Goal: Task Accomplishment & Management: Manage account settings

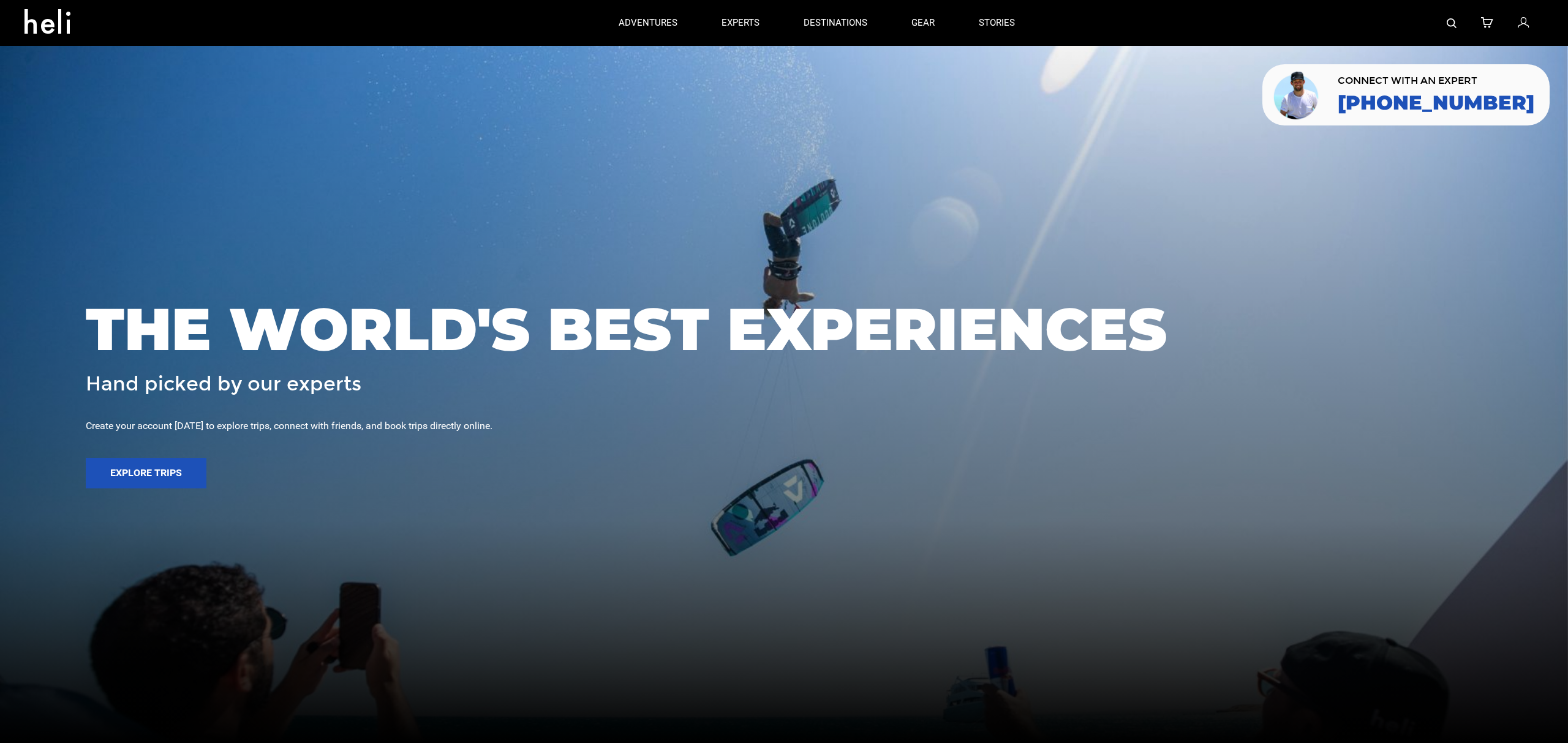
click at [1523, 22] on icon at bounding box center [1523, 23] width 11 height 16
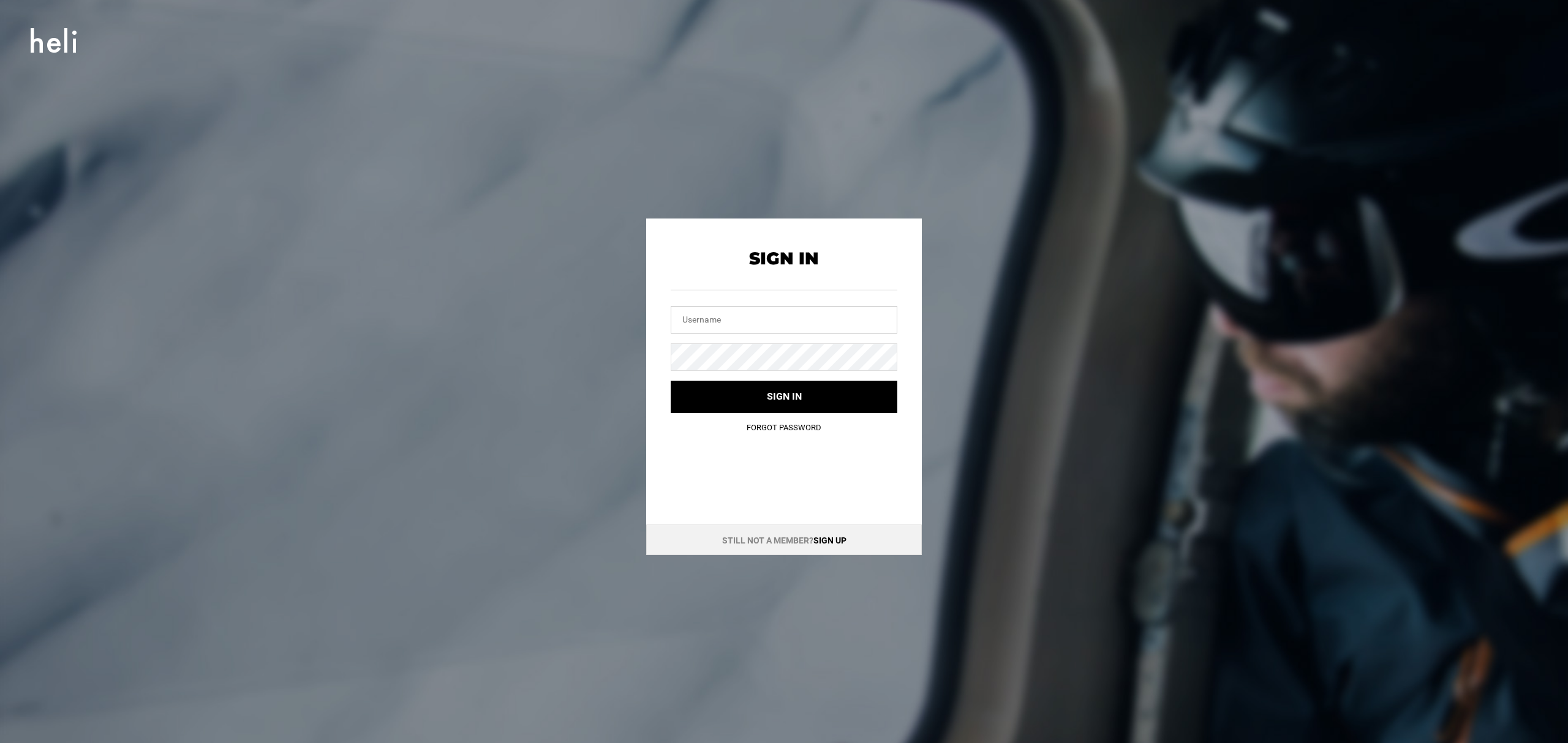
type input "[EMAIL_ADDRESS][DOMAIN_NAME]"
click at [750, 401] on button "Sign in" at bounding box center [784, 397] width 227 height 32
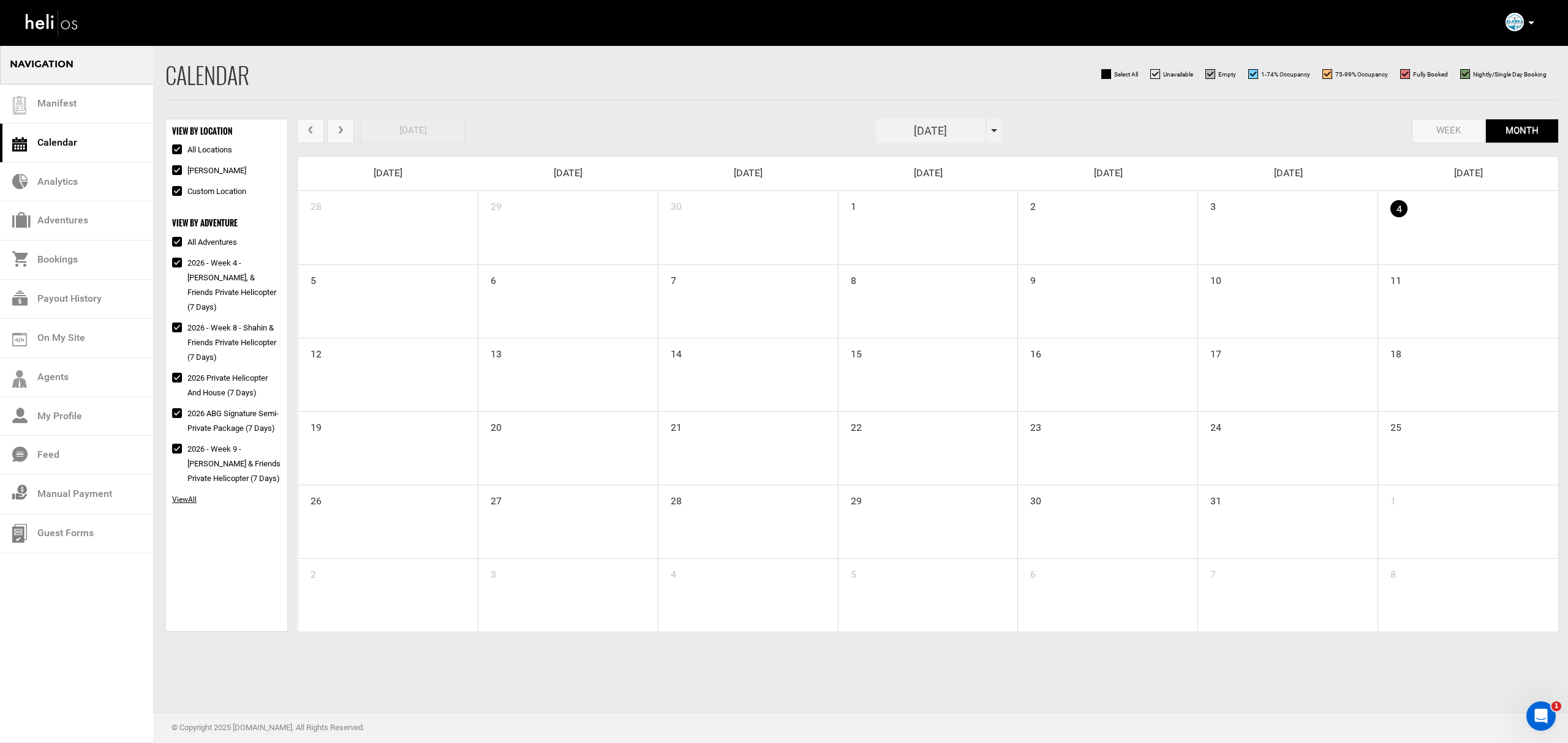
click at [997, 129] on span at bounding box center [993, 130] width 6 height 3
click at [994, 152] on th "»" at bounding box center [995, 156] width 19 height 19
click at [952, 185] on span "Mar" at bounding box center [956, 186] width 28 height 33
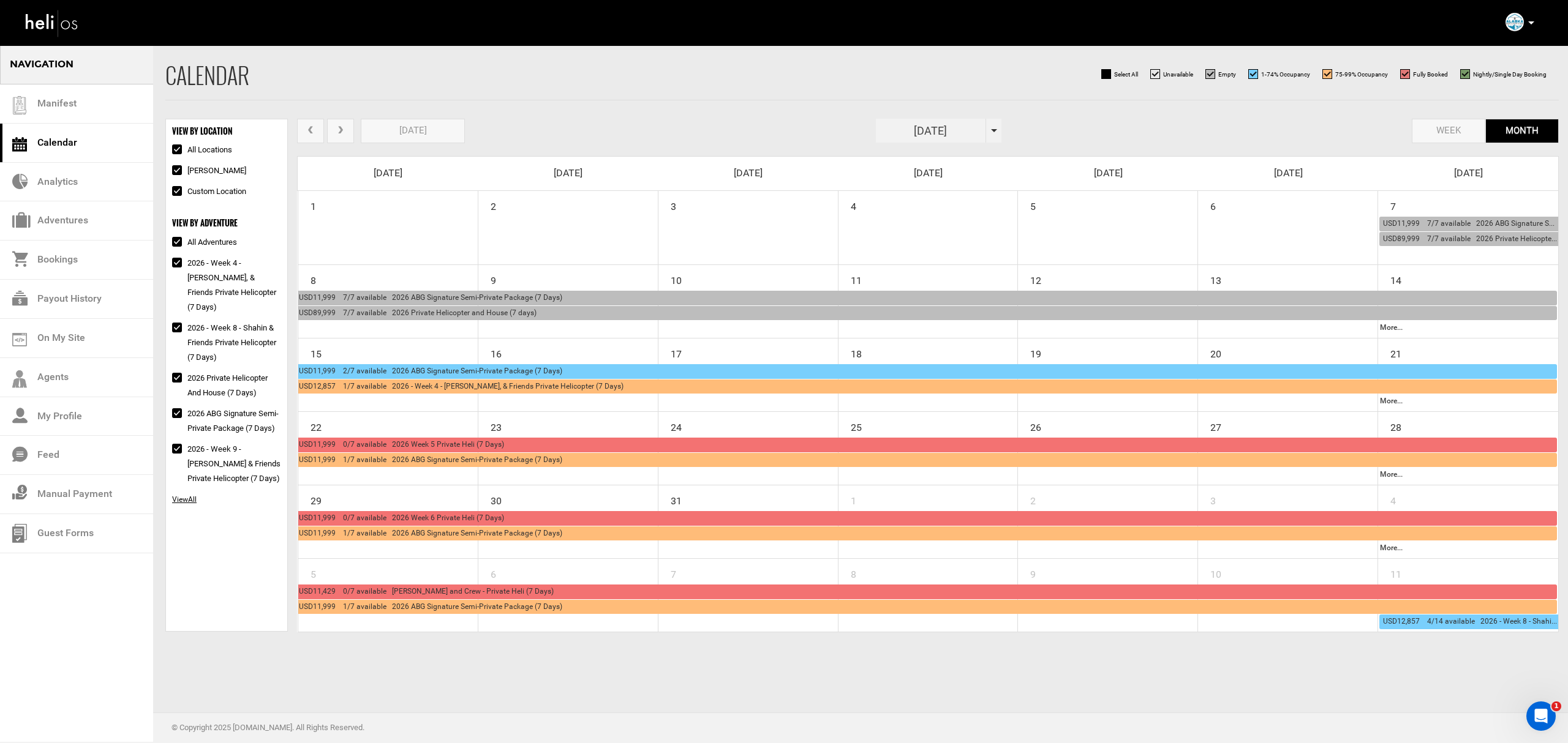
click at [338, 126] on button "next" at bounding box center [340, 131] width 27 height 25
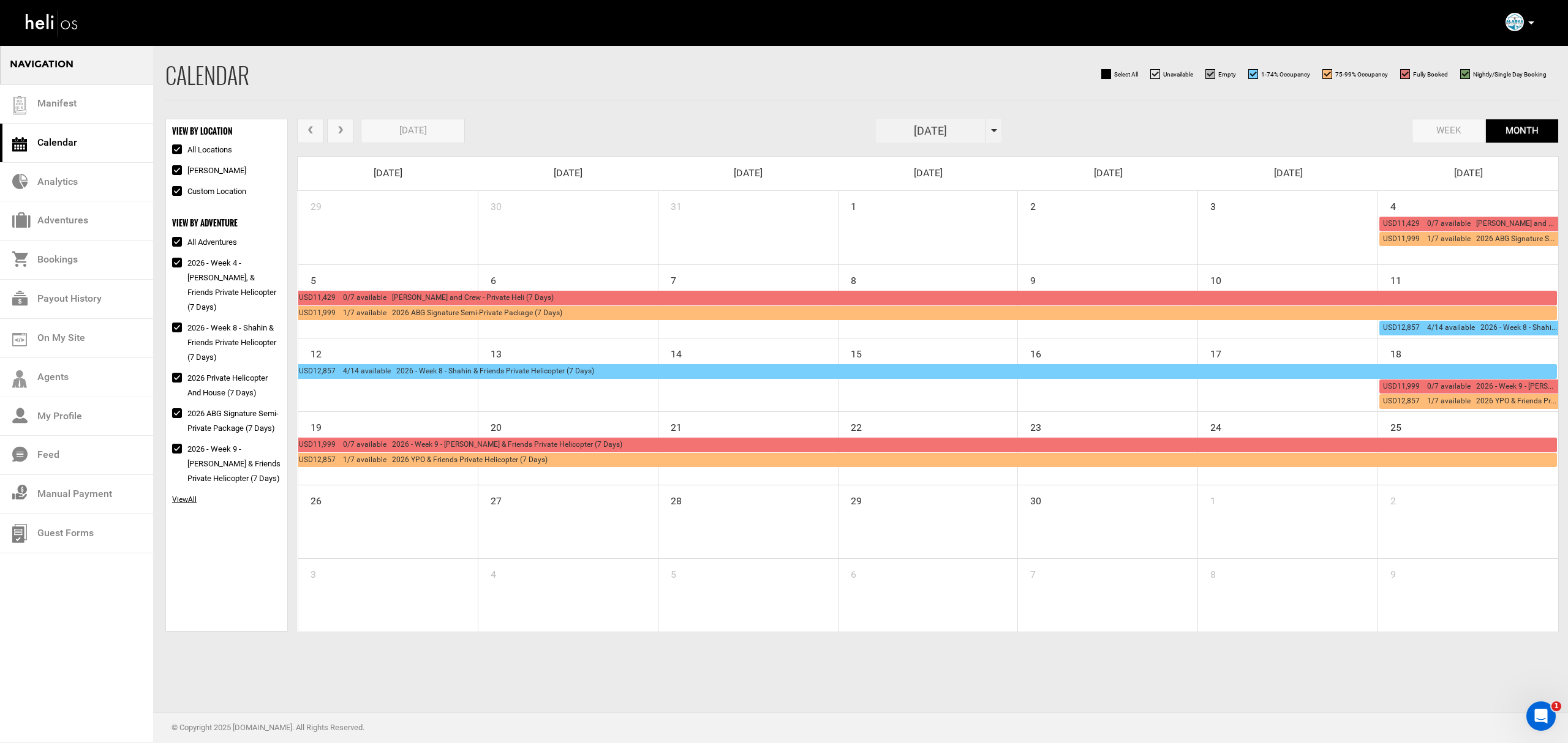
click at [517, 370] on span "USD12,857 4/14 available 2026 - Week 8 - Shahin & Friends Private Helicopter (7…" at bounding box center [446, 371] width 295 height 9
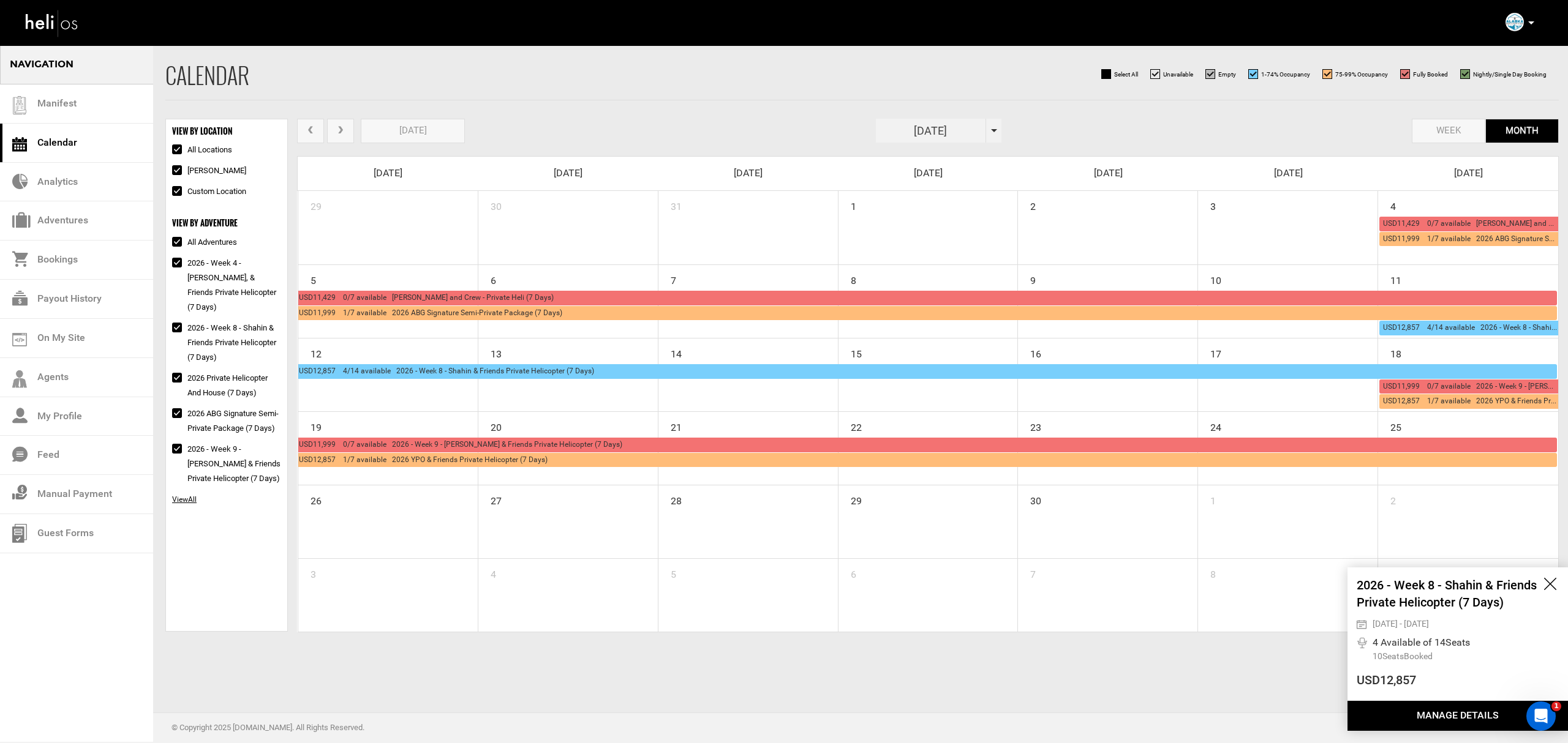
click at [1473, 721] on button "Manage Details" at bounding box center [1457, 716] width 220 height 30
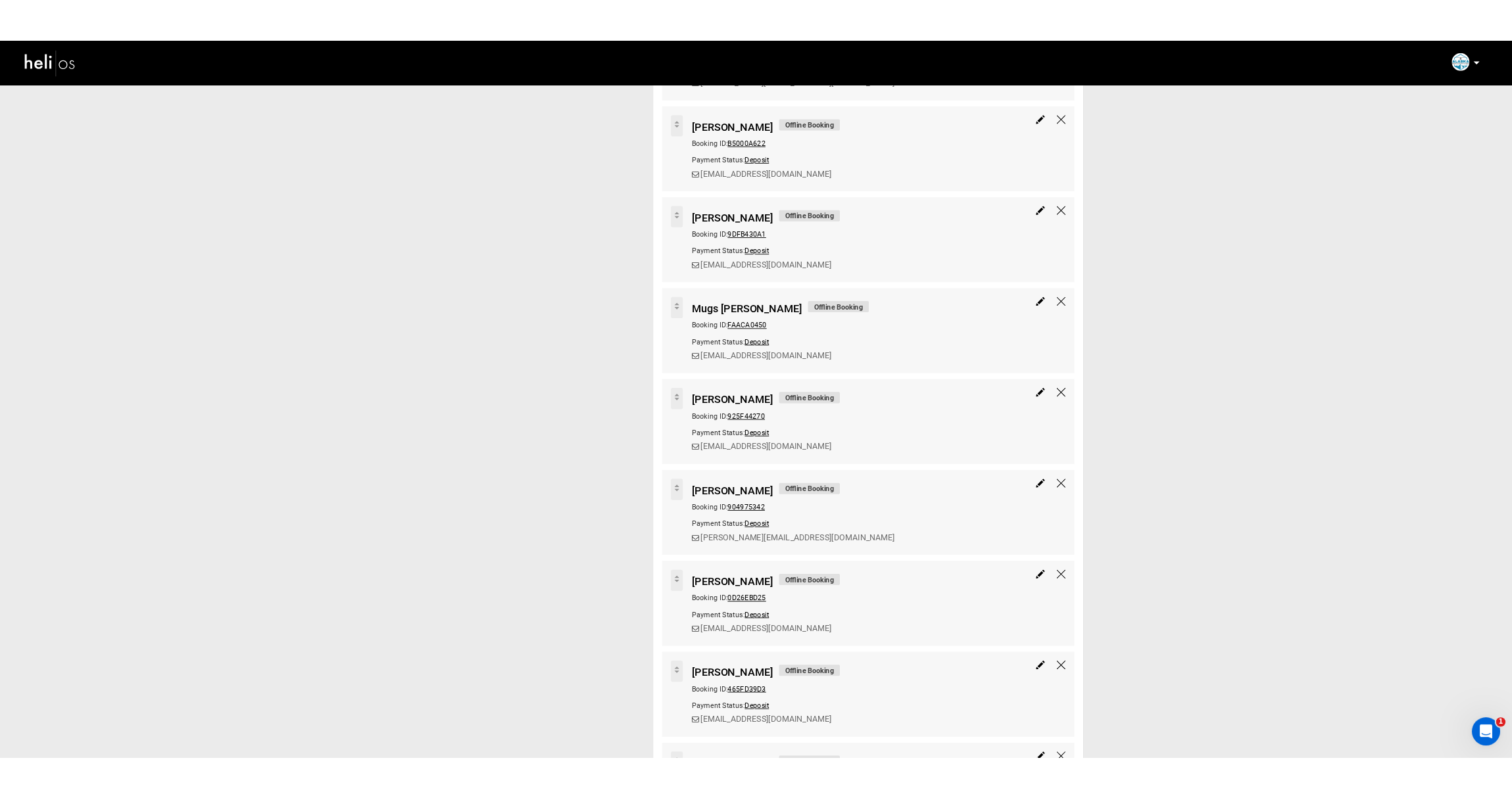
scroll to position [418, 0]
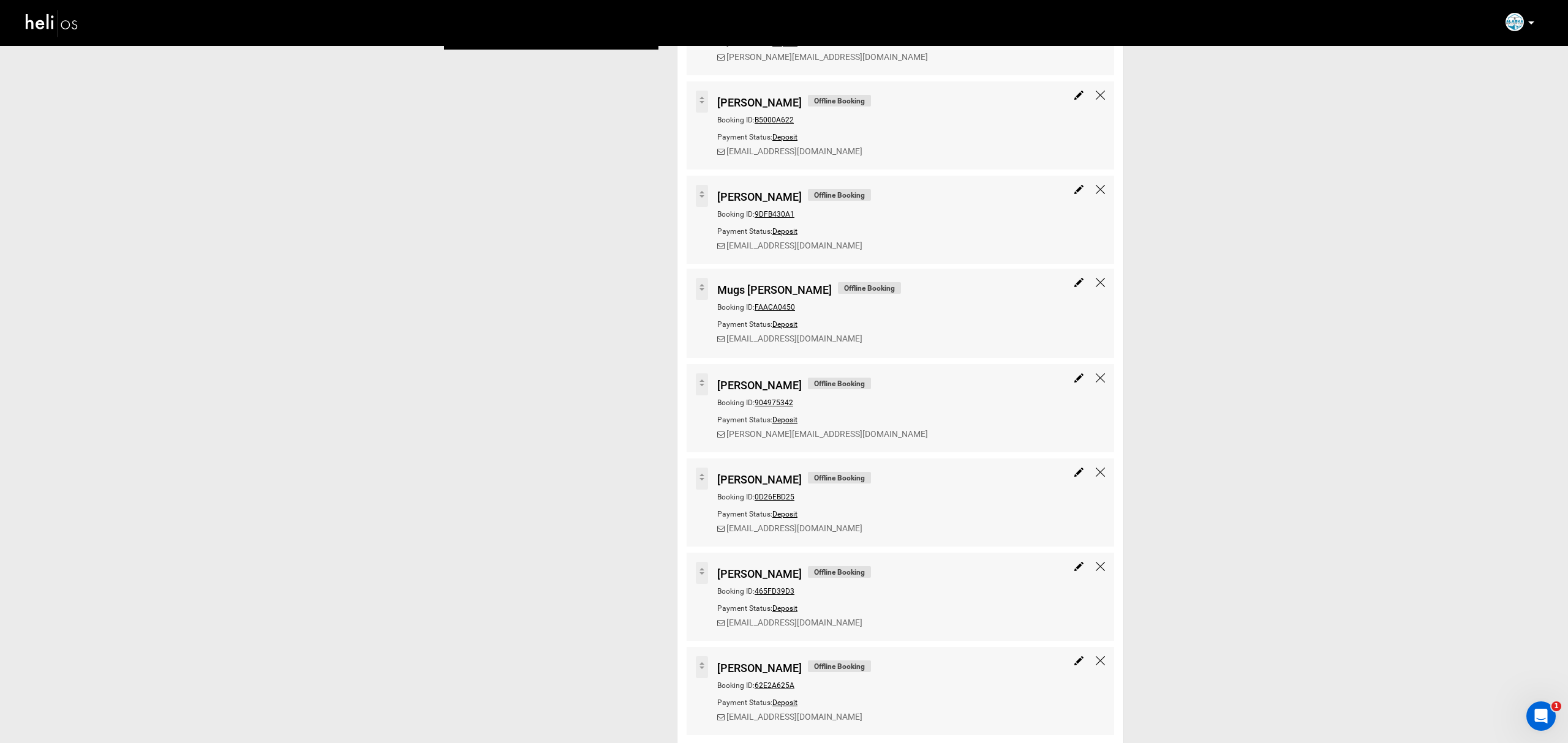
drag, startPoint x: 849, startPoint y: 341, endPoint x: 792, endPoint y: 340, distance: 57.0
click at [772, 340] on link "[EMAIL_ADDRESS][DOMAIN_NAME]" at bounding box center [794, 339] width 136 height 10
drag, startPoint x: 862, startPoint y: 341, endPoint x: 817, endPoint y: 339, distance: 45.0
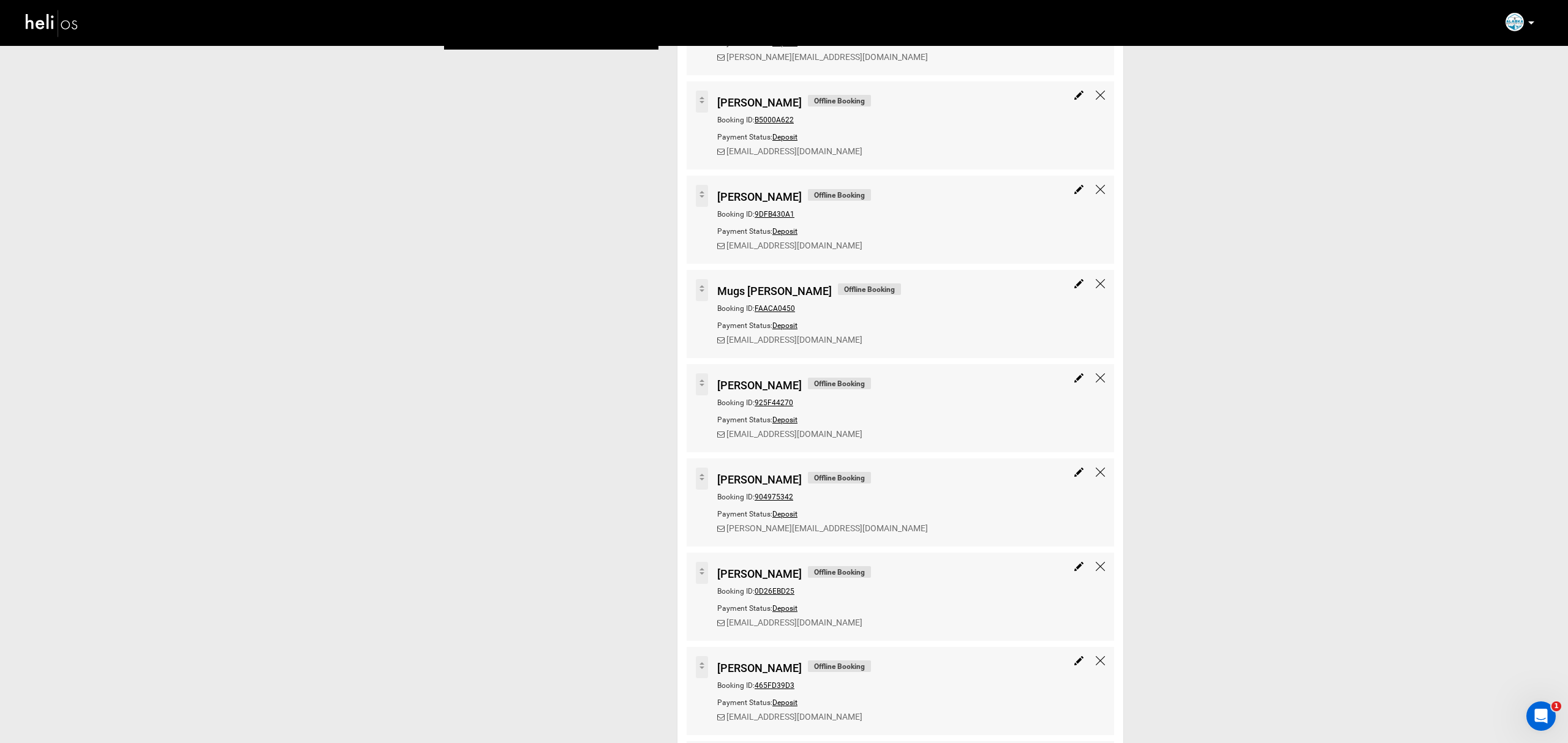
click at [782, 307] on span "FAACA0450" at bounding box center [774, 309] width 40 height 9
click at [1076, 282] on img at bounding box center [1079, 284] width 9 height 9
type input "Mugs [PERSON_NAME]"
type input "12857"
select select "1"
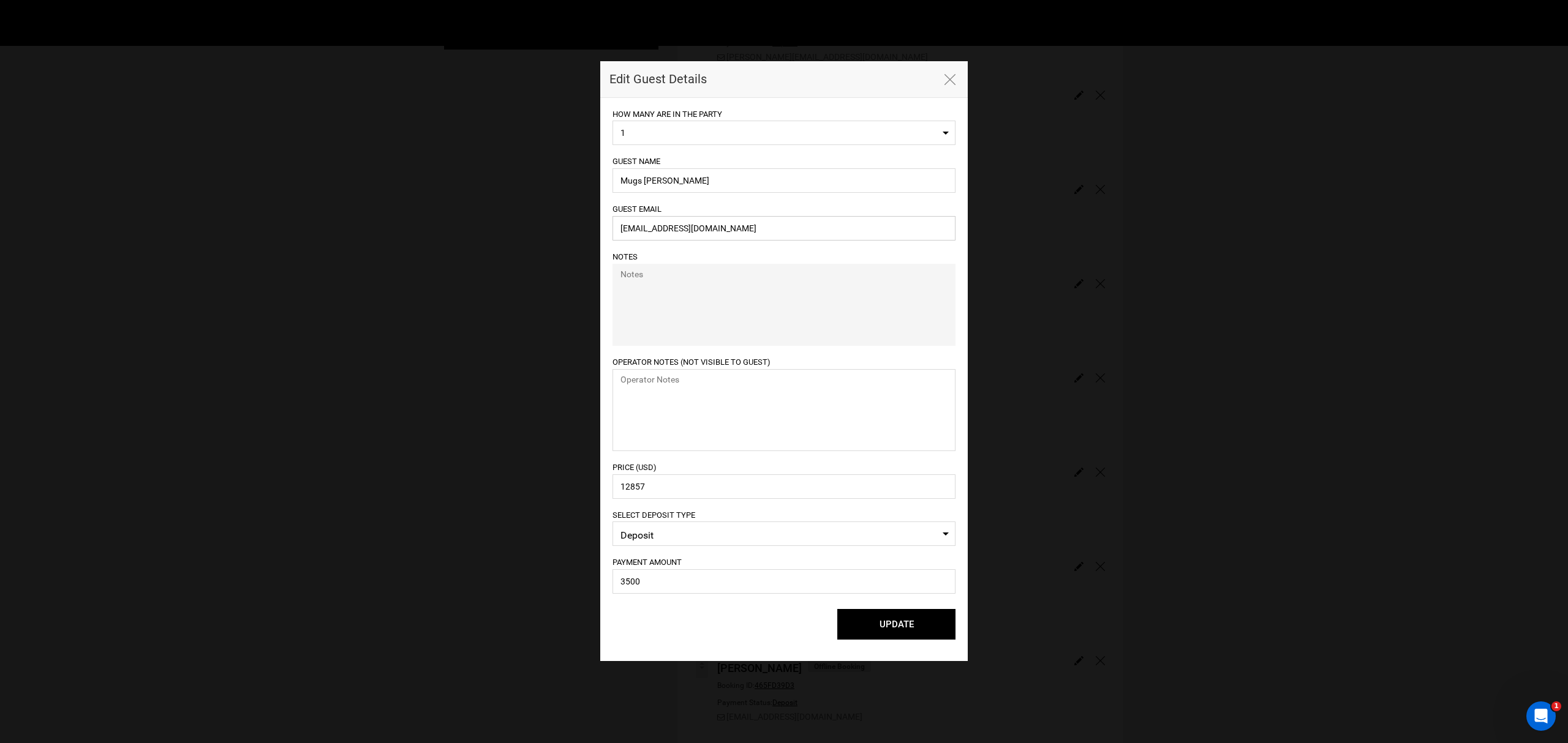
click at [716, 230] on input "[EMAIL_ADDRESS][DOMAIN_NAME]" at bounding box center [784, 227] width 343 height 24
paste input "[EMAIL_ADDRESS]"
type input "[EMAIL_ADDRESS][DOMAIN_NAME]"
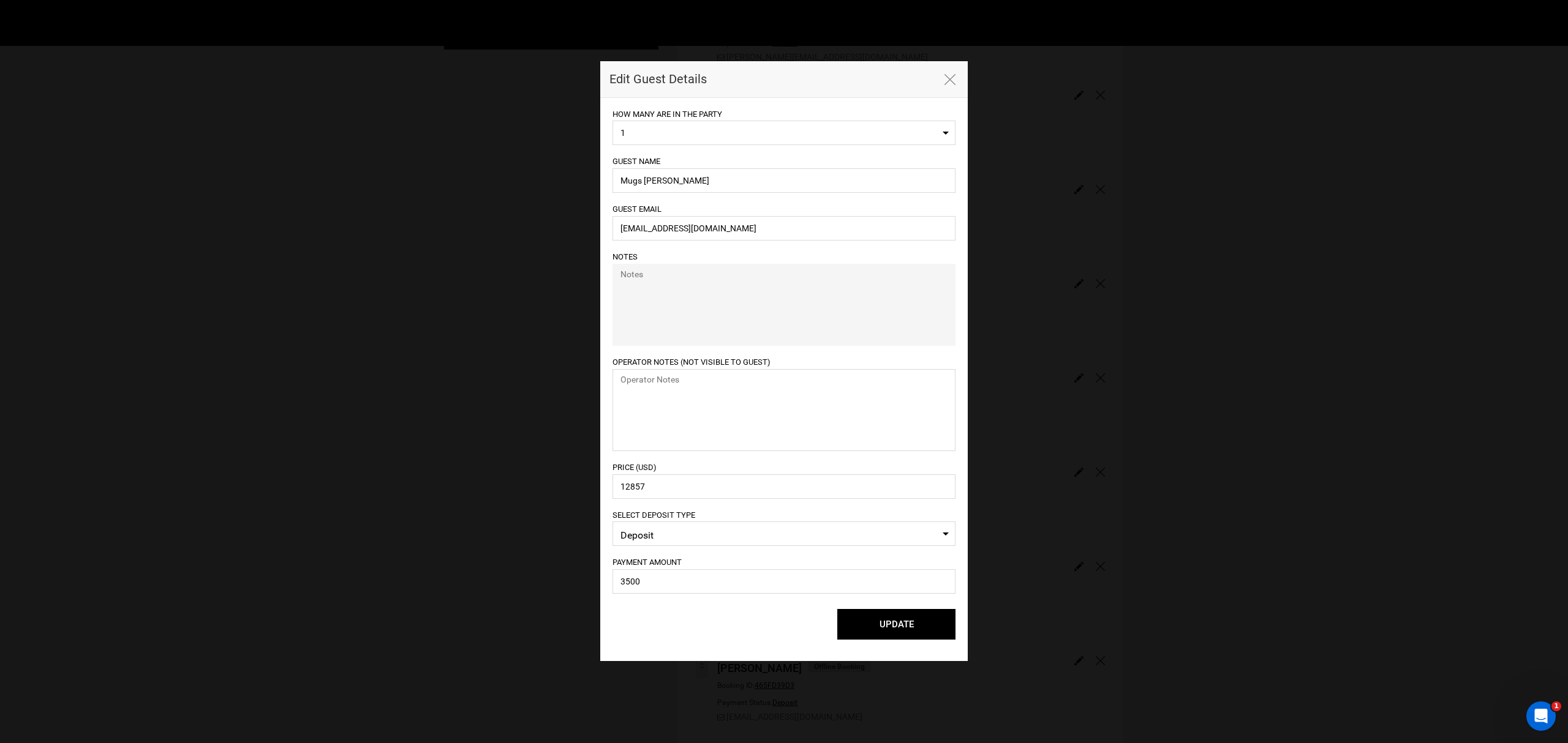
click at [657, 622] on div "UPDATE Please select lodging for all." at bounding box center [784, 624] width 343 height 30
click at [624, 582] on input "3500" at bounding box center [784, 581] width 343 height 24
type input "4500"
click at [678, 639] on div "UPDATE Please select lodging for all." at bounding box center [784, 624] width 343 height 30
click at [885, 627] on button "UPDATE" at bounding box center [896, 624] width 118 height 30
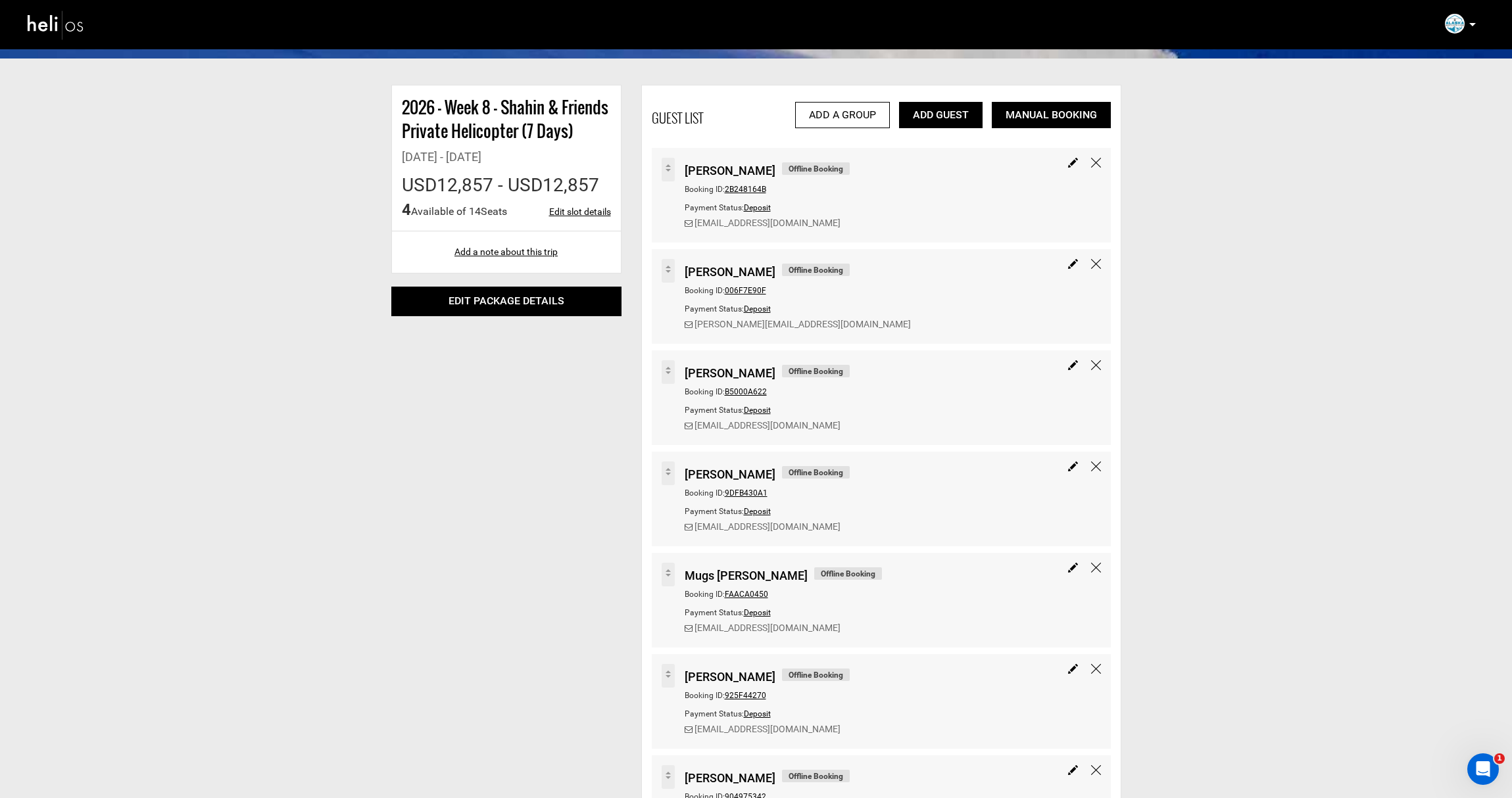
scroll to position [0, 0]
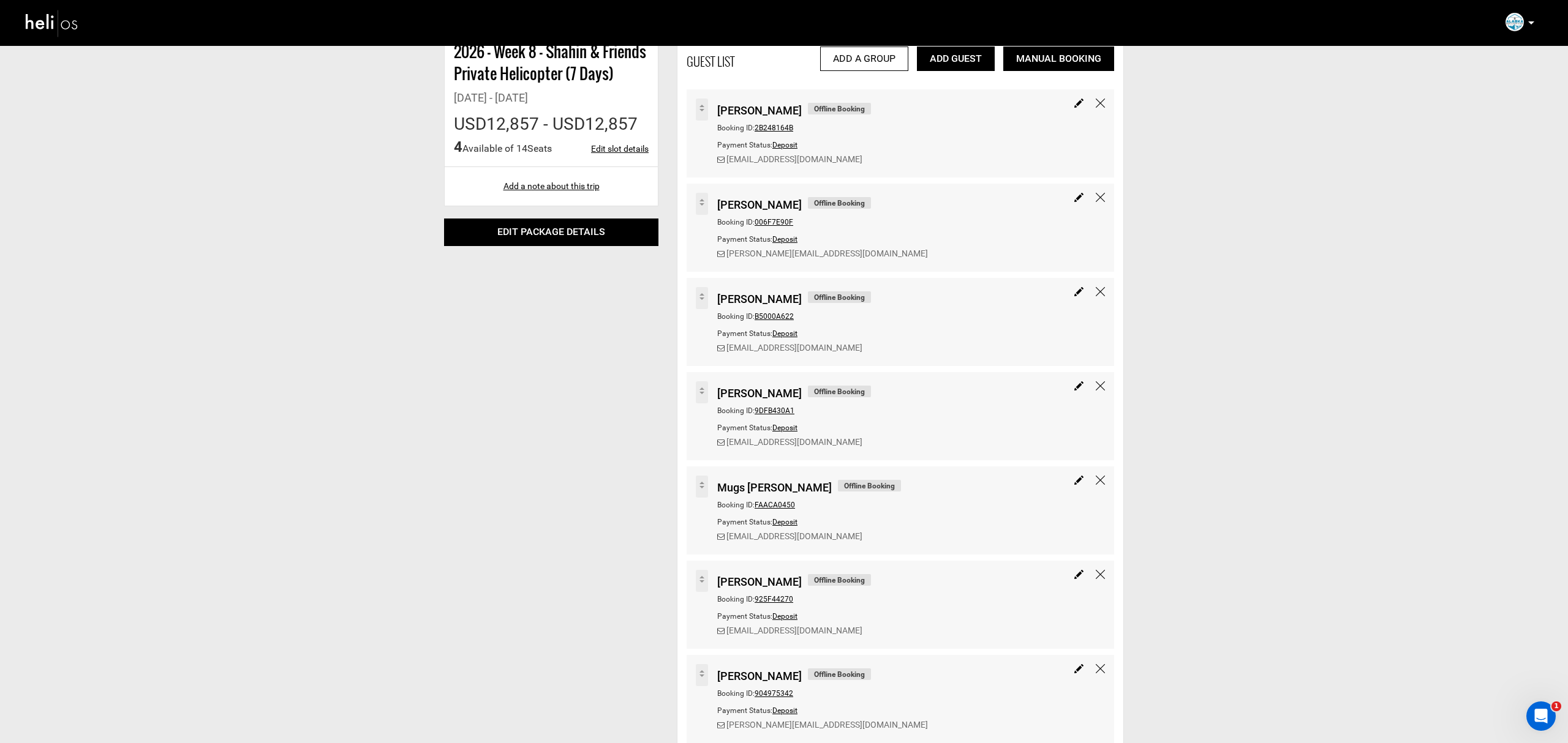
scroll to position [241, 0]
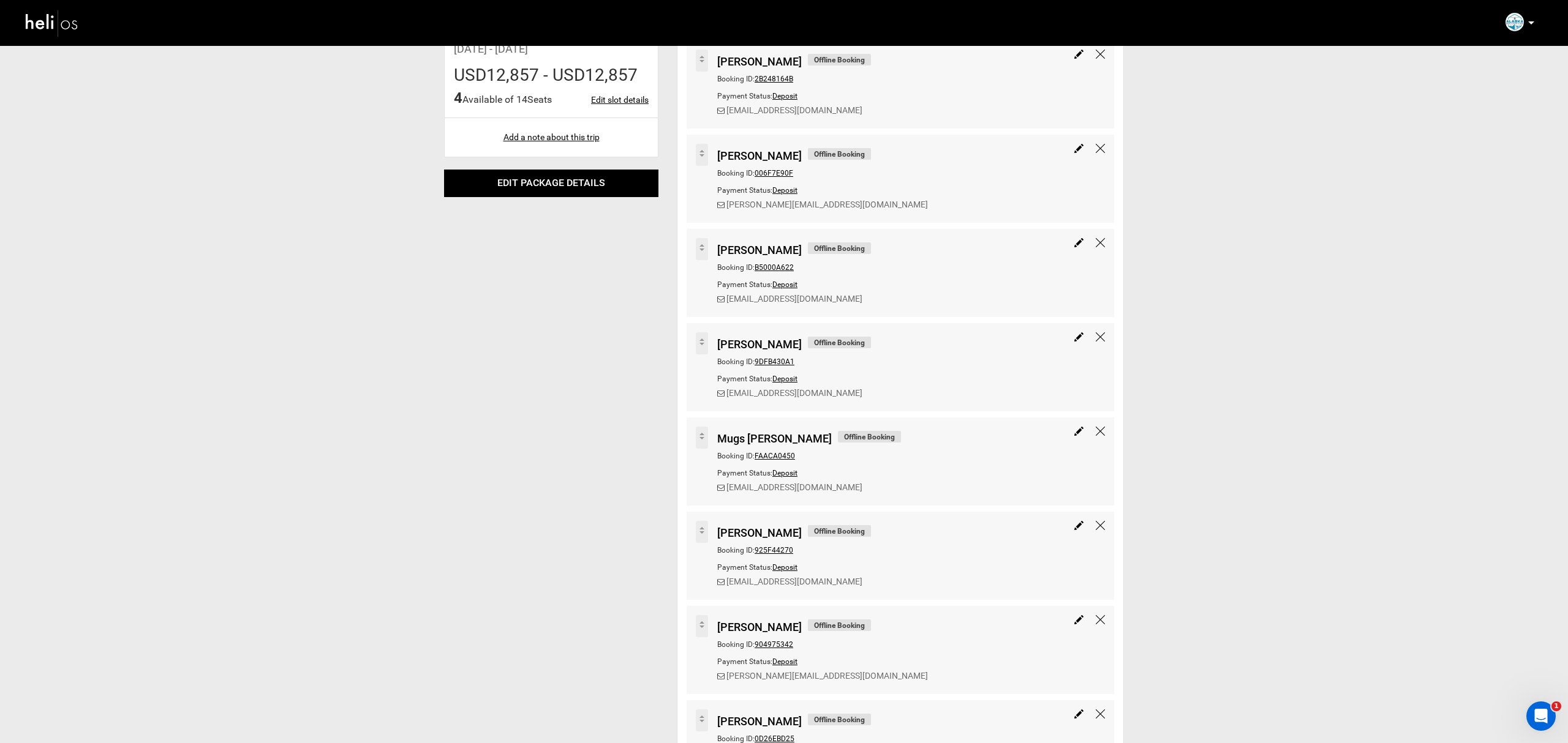
click at [778, 451] on div "Booking ID: FAACA0450" at bounding box center [885, 455] width 336 height 17
click at [778, 455] on span "FAACA0450" at bounding box center [774, 456] width 40 height 9
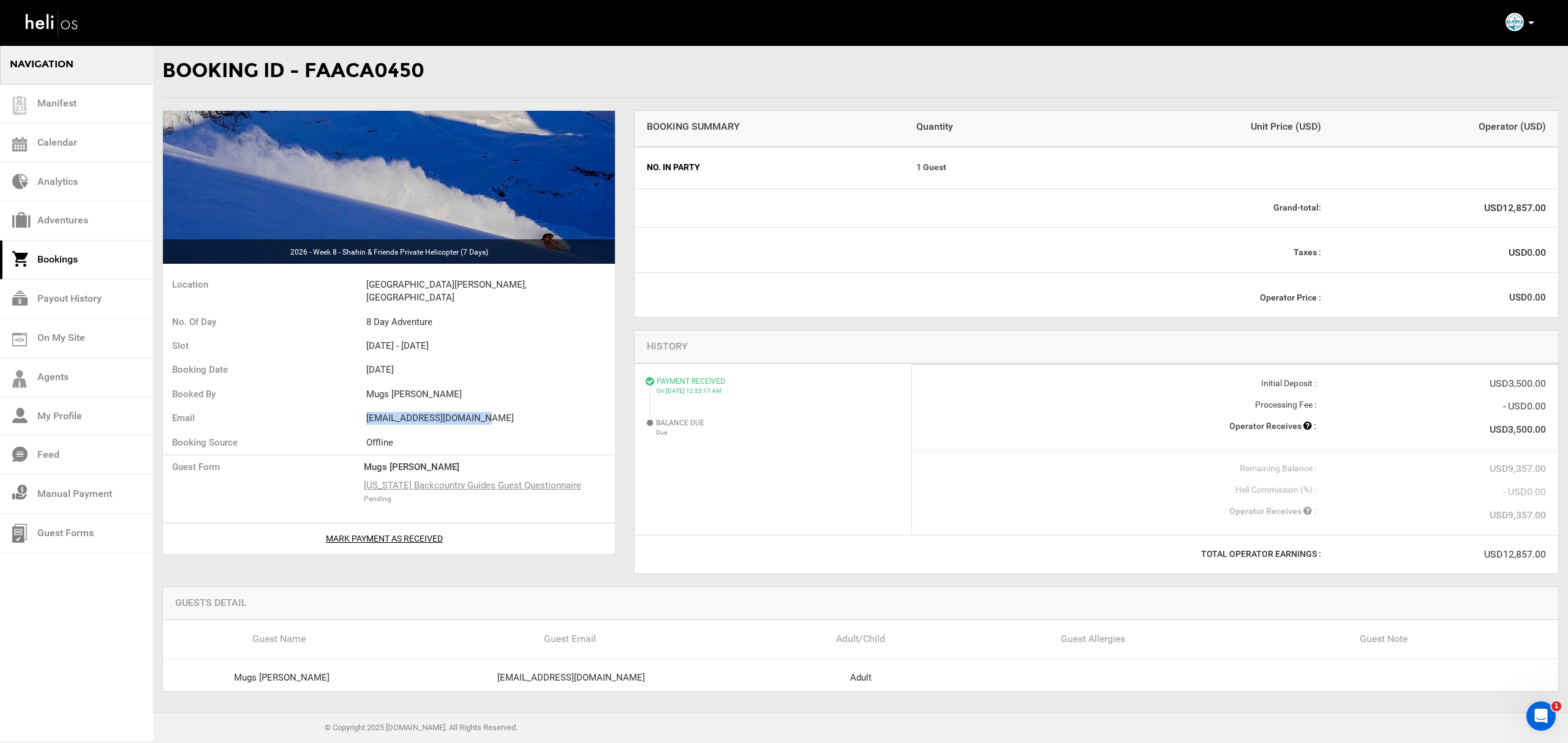
drag, startPoint x: 499, startPoint y: 404, endPoint x: 366, endPoint y: 403, distance: 133.0
click at [366, 407] on li "[EMAIL_ADDRESS][DOMAIN_NAME]" at bounding box center [490, 418] width 249 height 24
